Goal: Check status: Check status

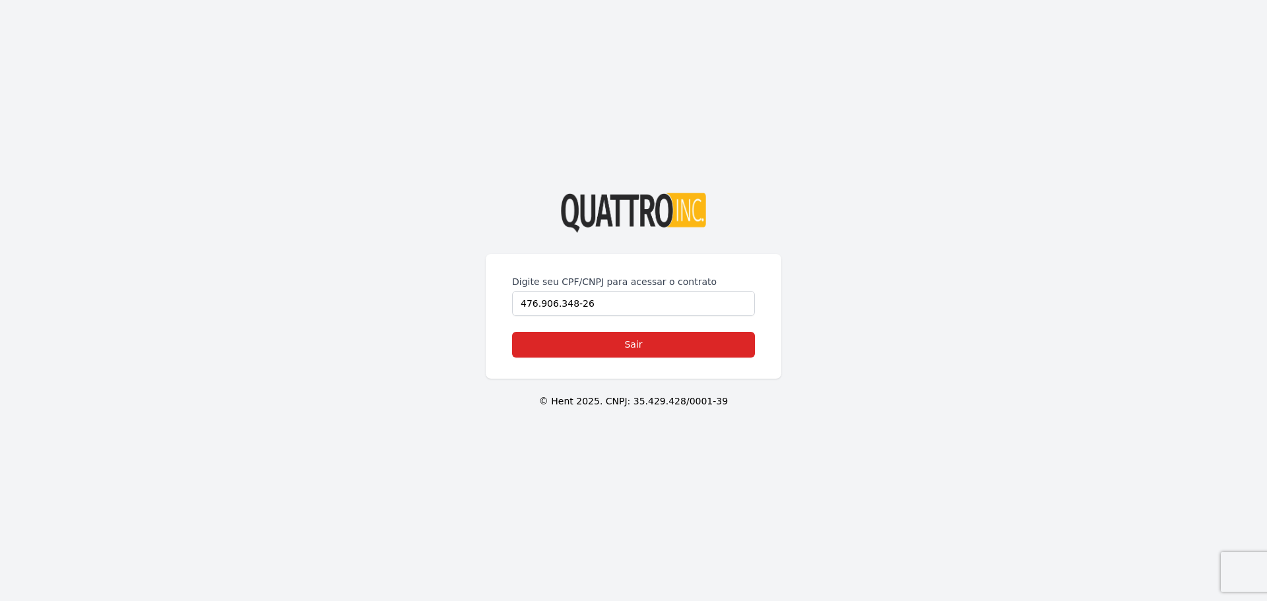
click at [598, 329] on form "Digite seu CPF/CNPJ para acessar o contrato 476.906.348-26 Sair" at bounding box center [633, 316] width 243 height 82
click at [506, 304] on div "Digite seu CPF/CNPJ para acessar o contrato 476.906.348-26 Sair" at bounding box center [634, 316] width 296 height 125
click at [635, 335] on link "Sair" at bounding box center [633, 345] width 243 height 26
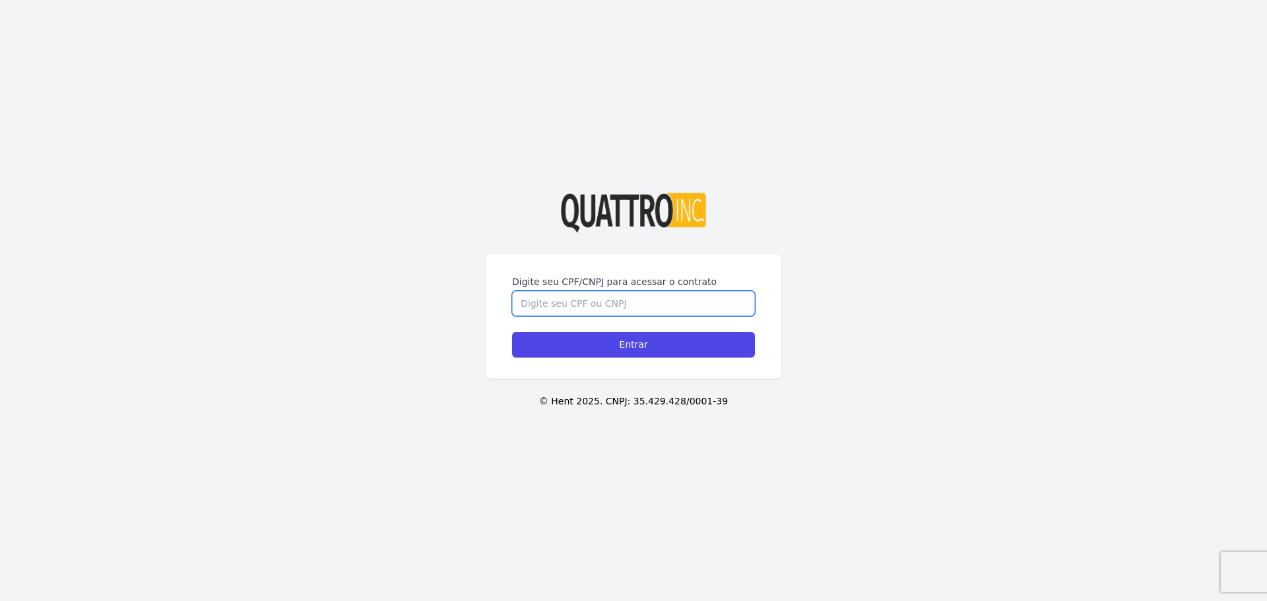
click at [640, 310] on input "Digite seu CPF/CNPJ para acessar o contrato" at bounding box center [633, 303] width 243 height 25
paste input "476.906.348-26"
type input "476.906.348-26"
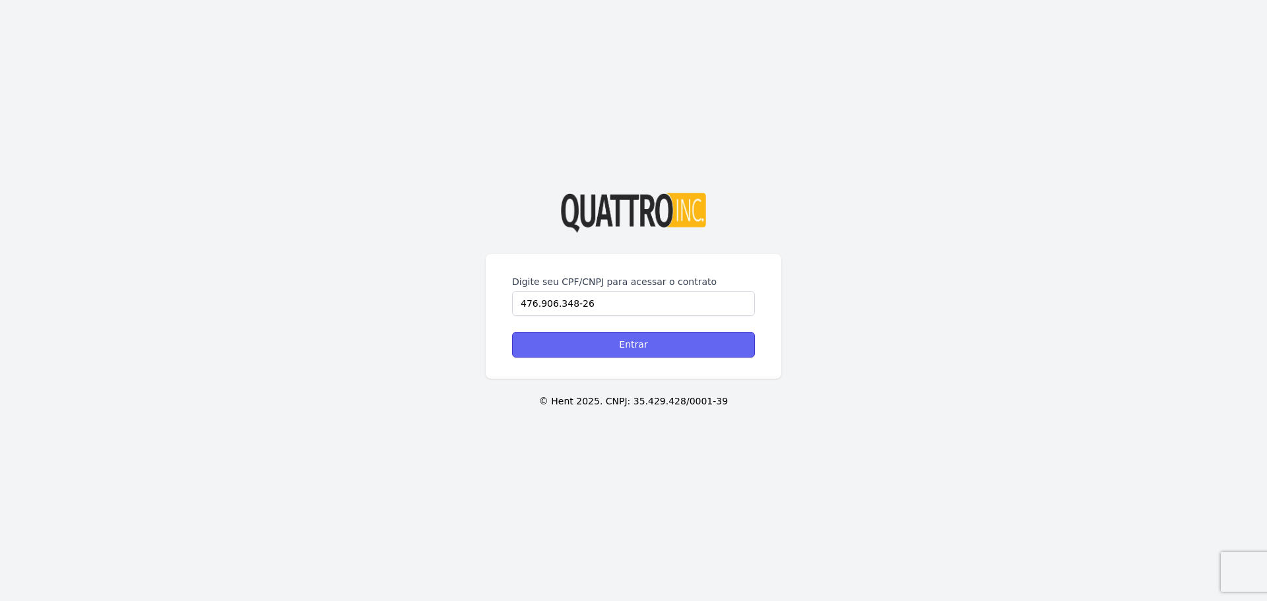
click at [641, 333] on input "Entrar" at bounding box center [633, 345] width 243 height 26
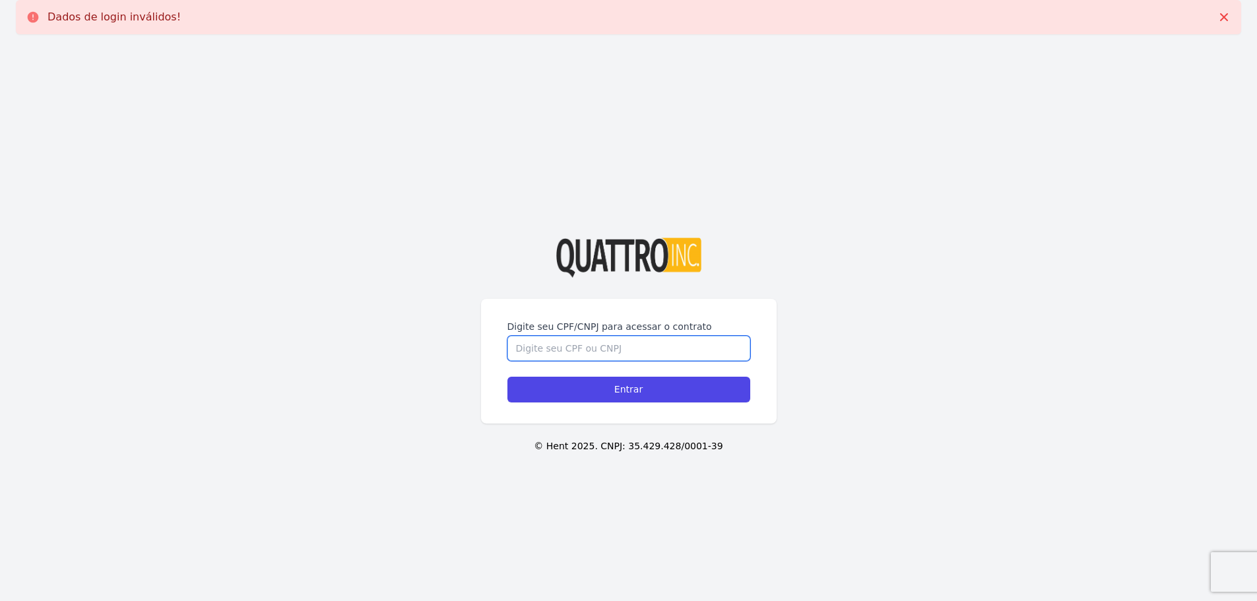
click at [620, 353] on input "Digite seu CPF/CNPJ para acessar o contrato" at bounding box center [628, 348] width 243 height 25
paste input "476.906.348-26"
type input "476.906.348-26"
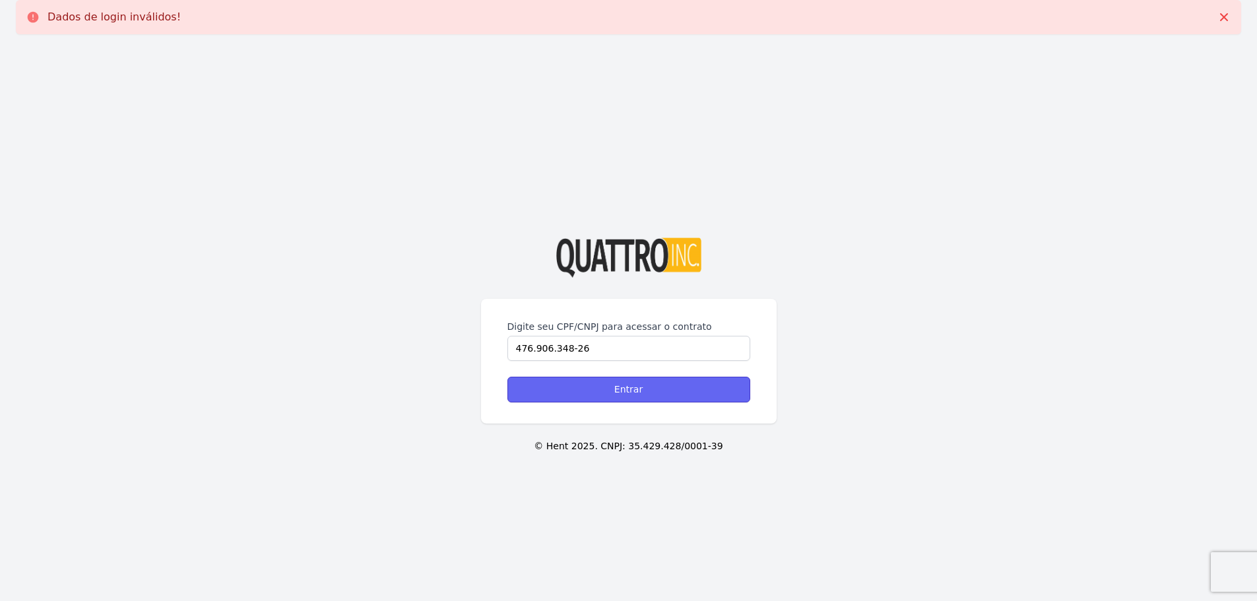
click at [627, 395] on input "Entrar" at bounding box center [628, 390] width 243 height 26
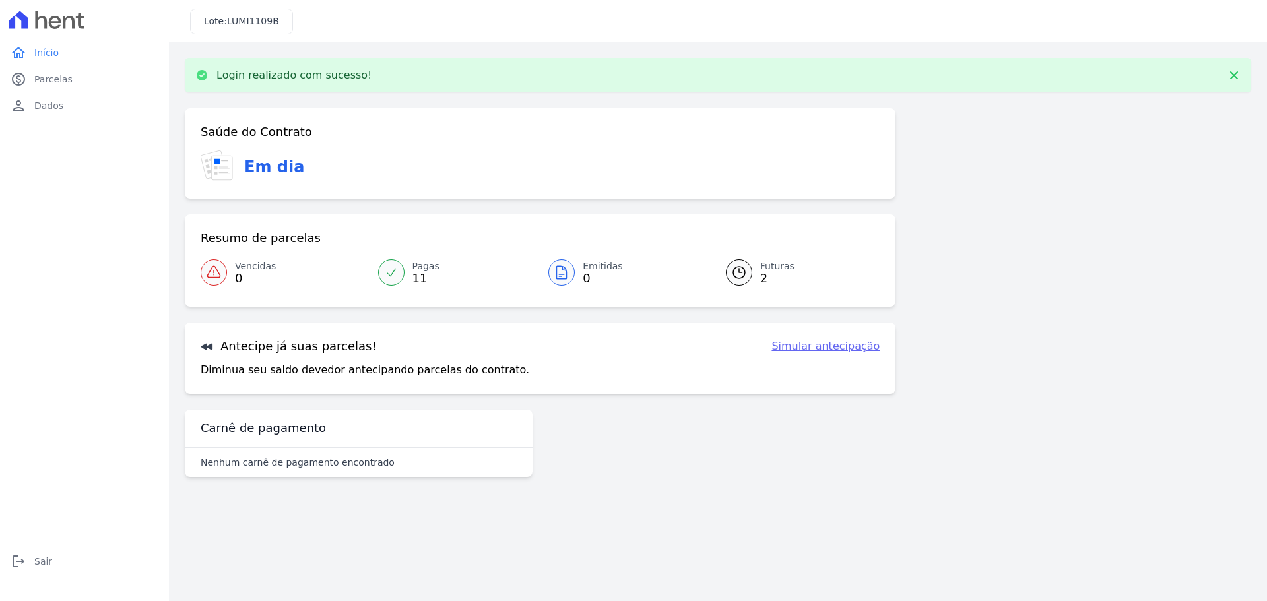
click at [408, 277] on link "Pagas 11" at bounding box center [455, 272] width 170 height 37
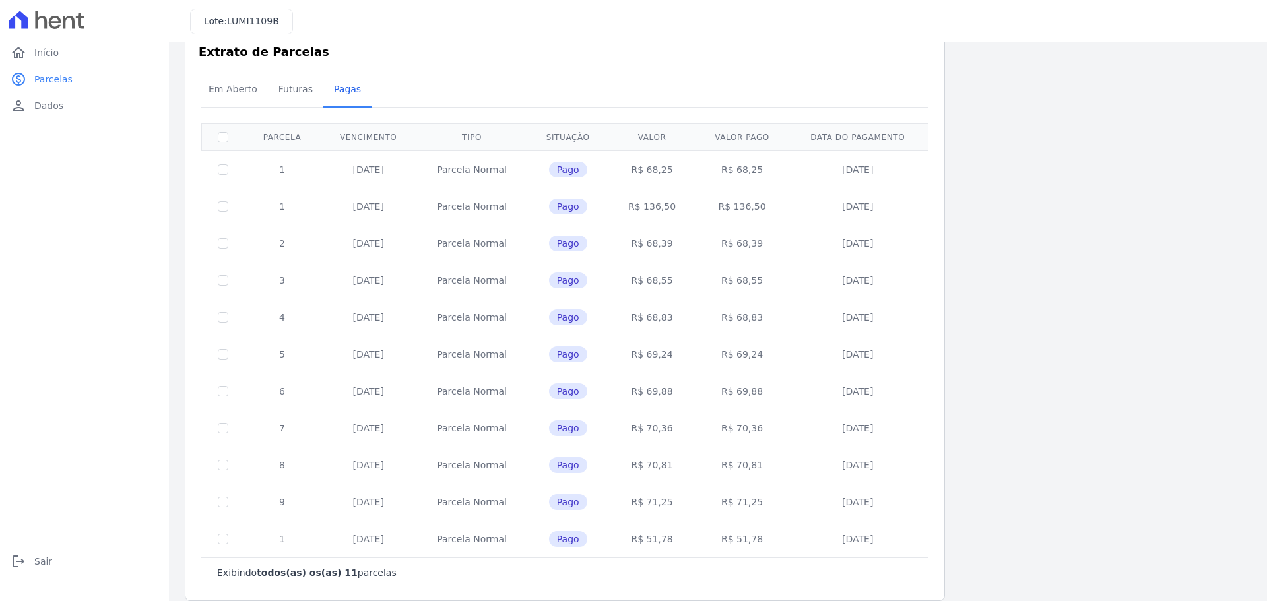
scroll to position [45, 0]
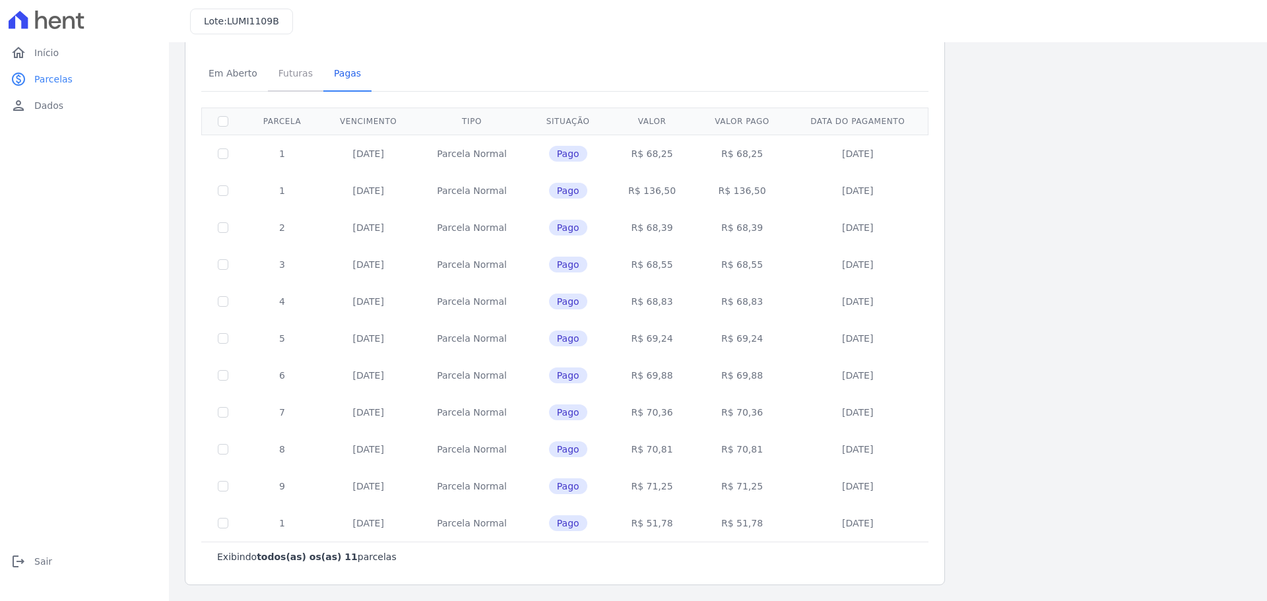
click at [294, 73] on span "Futuras" at bounding box center [295, 73] width 50 height 26
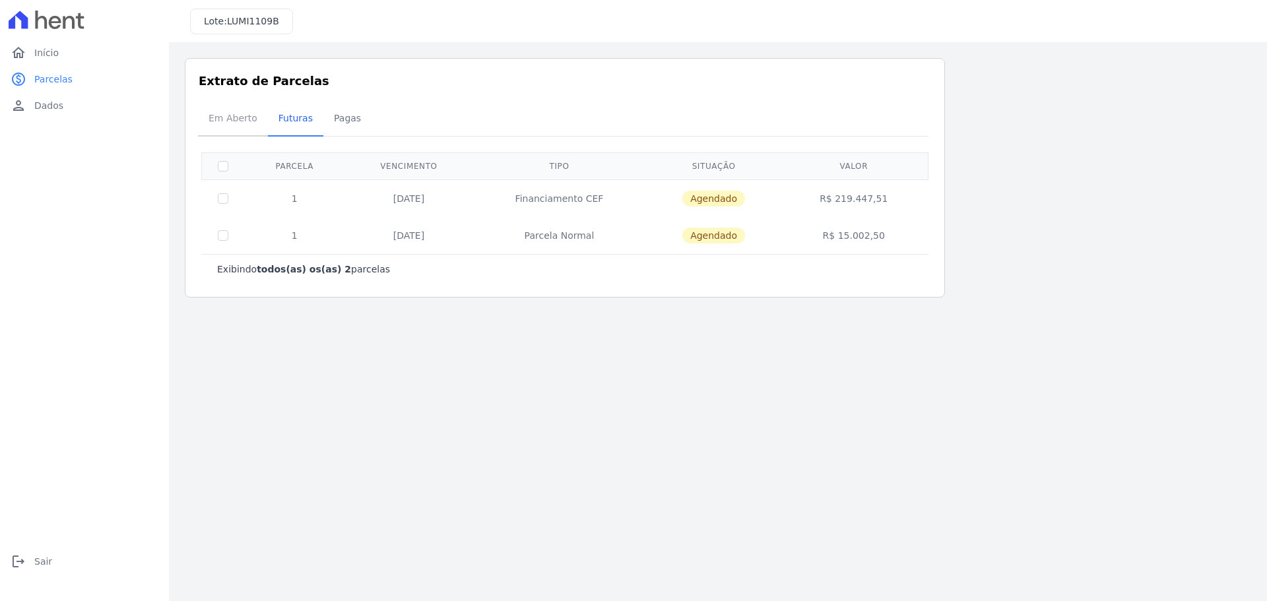
click at [230, 117] on span "Em Aberto" at bounding box center [233, 118] width 65 height 26
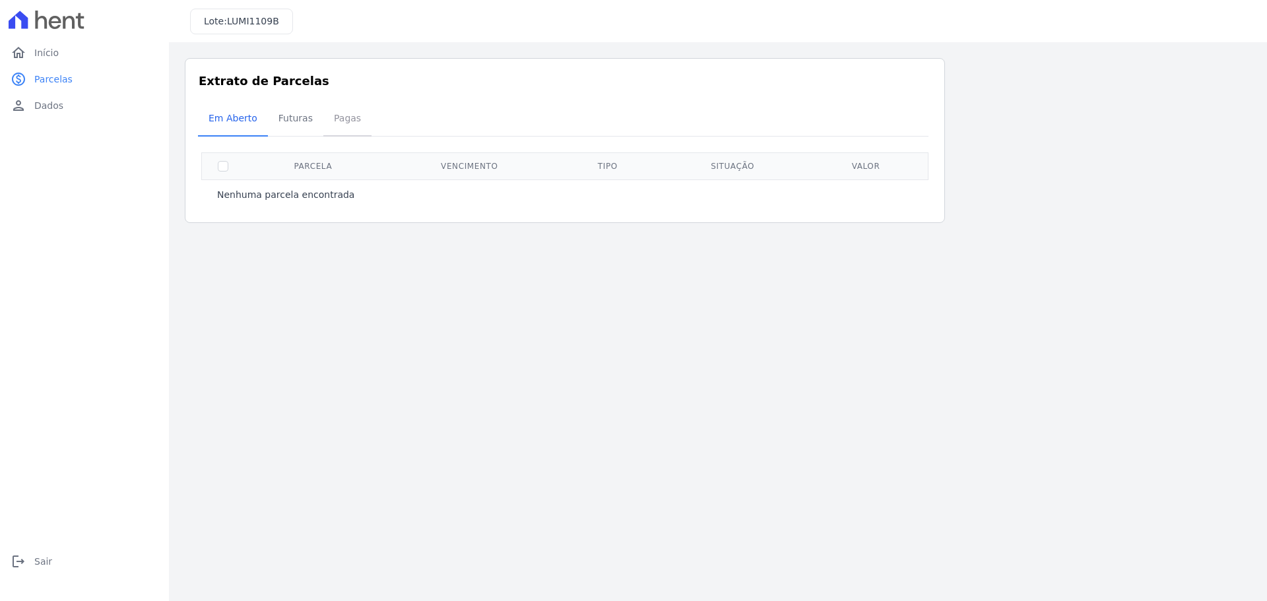
click at [338, 121] on span "Pagas" at bounding box center [347, 118] width 43 height 26
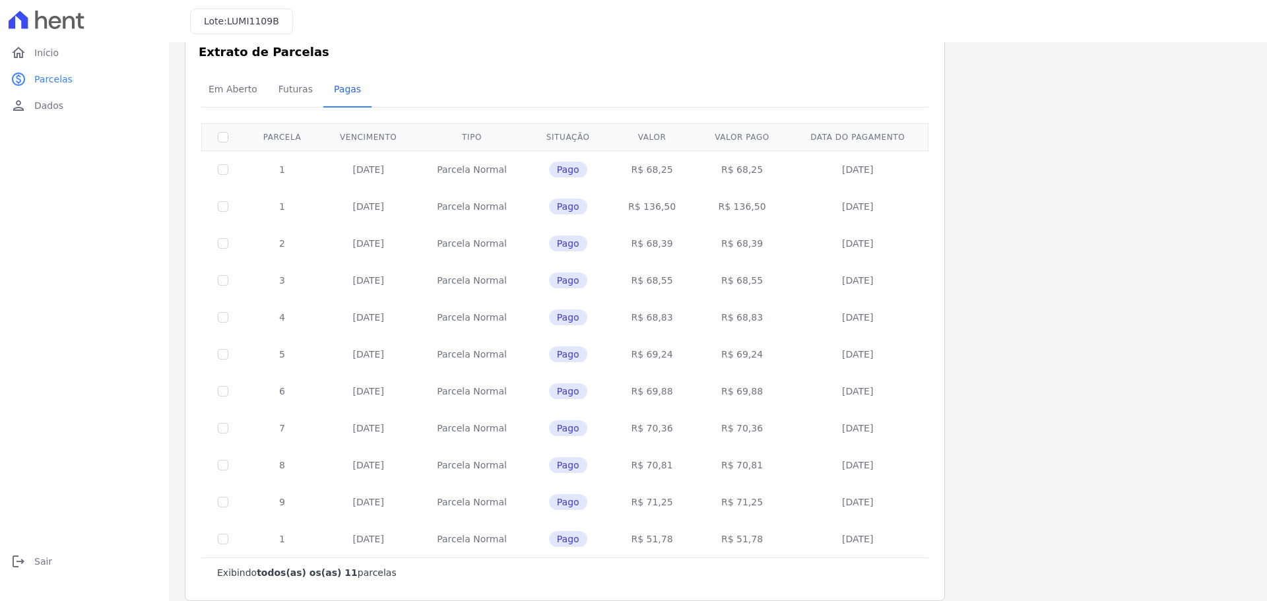
scroll to position [45, 0]
